Goal: Transaction & Acquisition: Obtain resource

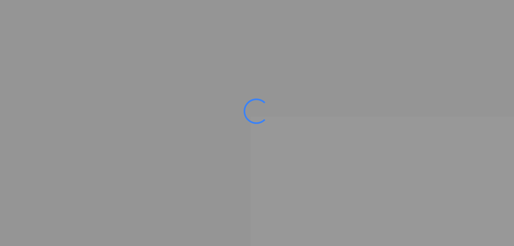
click at [240, 147] on ms-splash-screen at bounding box center [257, 123] width 514 height 246
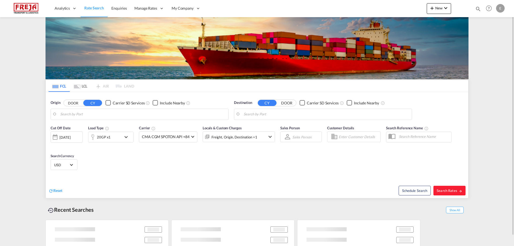
type input "Alesund ([GEOGRAPHIC_DATA]), NOAES"
type input "Itajai, BRITJ"
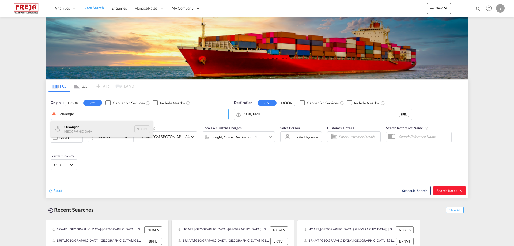
click at [78, 126] on div "Orkanger Norway NOORK" at bounding box center [102, 129] width 102 height 16
type input "[PERSON_NAME], NOORK"
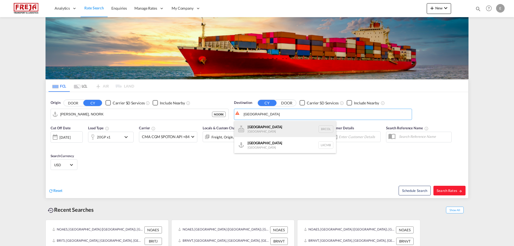
click at [258, 126] on div "Colombo [GEOGRAPHIC_DATA] BRCOL" at bounding box center [285, 129] width 102 height 16
type input "[GEOGRAPHIC_DATA], [GEOGRAPHIC_DATA]"
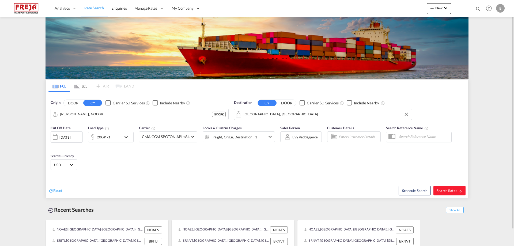
click at [124, 135] on md-icon "icon-chevron-down" at bounding box center [127, 137] width 9 height 6
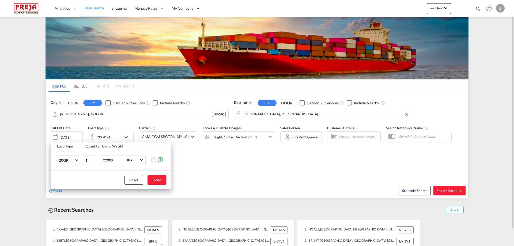
click at [118, 138] on div "Load Type Quantity Cargo Weight 20GP 20GP 40GP 40HC 45HC 20RE 40RE 40HR 20OT 40…" at bounding box center [257, 123] width 514 height 246
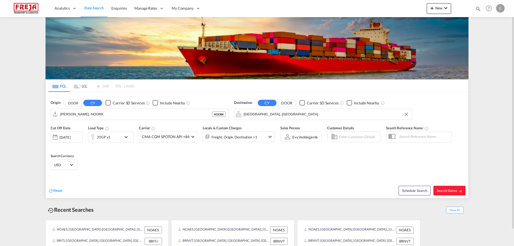
click at [120, 137] on div "20GP x1" at bounding box center [104, 137] width 33 height 11
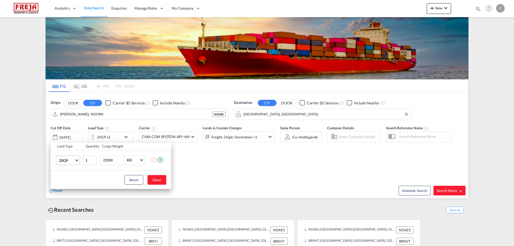
click at [78, 160] on md-select-value "20GP" at bounding box center [68, 160] width 21 height 9
click at [69, 188] on div "40HC" at bounding box center [64, 185] width 10 height 5
drag, startPoint x: 116, startPoint y: 160, endPoint x: 63, endPoint y: 161, distance: 52.5
click at [63, 161] on tr "40HC 1 22000 KG KG" at bounding box center [111, 160] width 120 height 21
type input "18000"
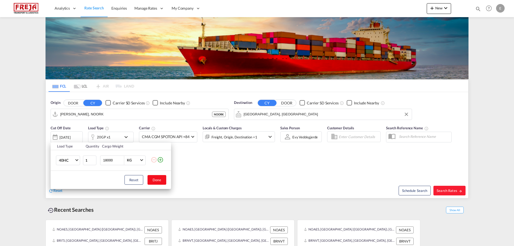
click at [155, 182] on button "Done" at bounding box center [156, 180] width 19 height 10
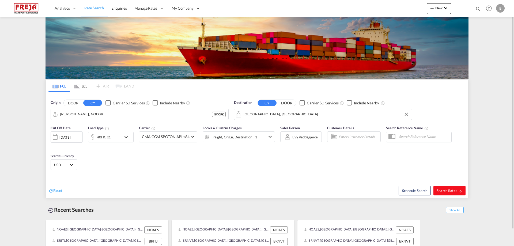
click at [455, 190] on span "Search Rates" at bounding box center [450, 190] width 26 height 4
type input "NOORK to BRCOL / [DATE]"
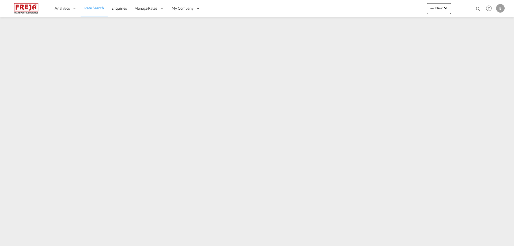
click at [87, 10] on span "Rate Search" at bounding box center [94, 8] width 20 height 5
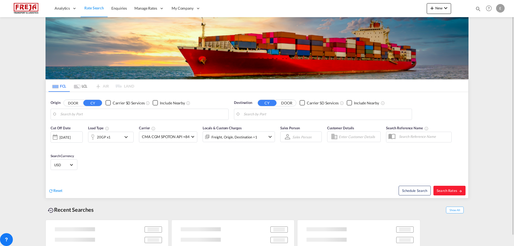
type input "[PERSON_NAME], NOORK"
type input "[GEOGRAPHIC_DATA], [GEOGRAPHIC_DATA]"
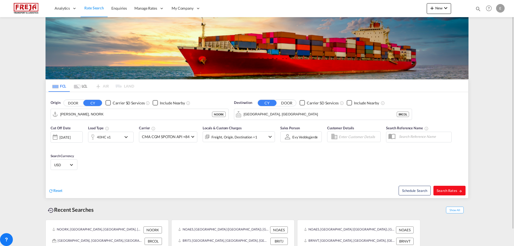
click at [437, 195] on button "Search Rates" at bounding box center [449, 191] width 32 height 10
type input "NOORK to BRCOL / [DATE]"
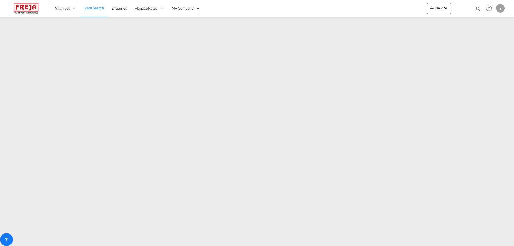
click at [94, 7] on span "Rate Search" at bounding box center [94, 8] width 20 height 5
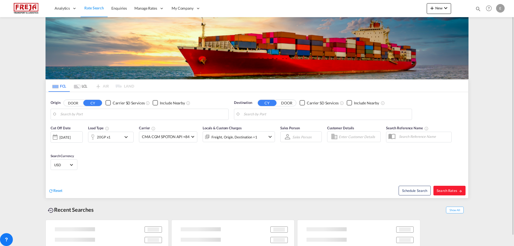
type input "[PERSON_NAME], NOORK"
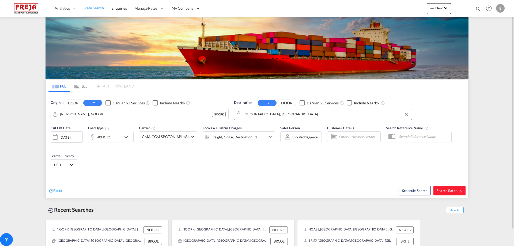
click at [286, 110] on input "[GEOGRAPHIC_DATA], [GEOGRAPHIC_DATA]" at bounding box center [326, 114] width 165 height 8
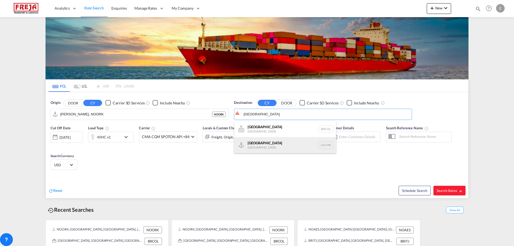
click at [271, 144] on div "Colombo Sri Lanka LKCMB" at bounding box center [285, 145] width 102 height 16
type input "Colombo, LKCMB"
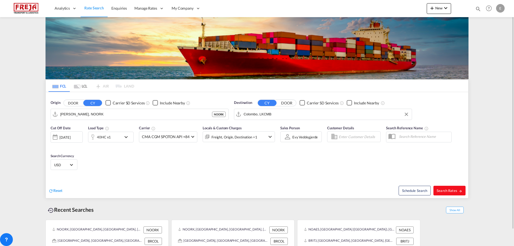
click at [452, 186] on button "Search Rates" at bounding box center [449, 191] width 32 height 10
type input "NOORK to LKCMB / 27 Aug 2025"
